Goal: Task Accomplishment & Management: Use online tool/utility

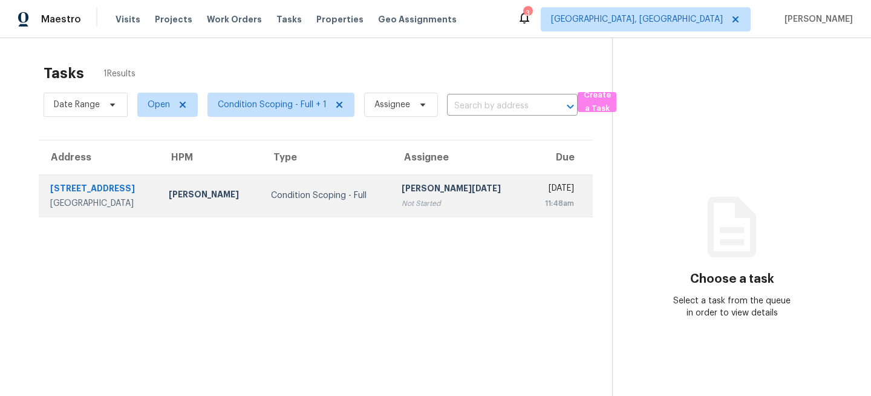
click at [314, 198] on div "Condition Scoping - Full" at bounding box center [326, 195] width 111 height 12
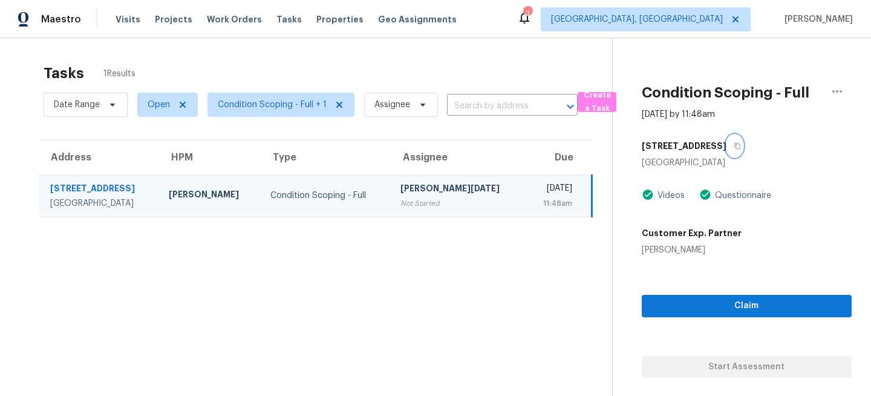
click at [734, 146] on icon "button" at bounding box center [737, 145] width 7 height 7
click at [711, 14] on span "[GEOGRAPHIC_DATA], [GEOGRAPHIC_DATA]" at bounding box center [637, 19] width 172 height 12
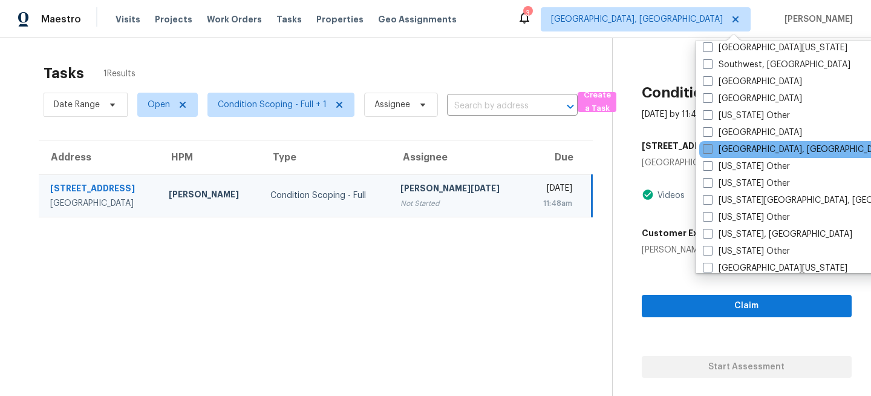
scroll to position [1749, 0]
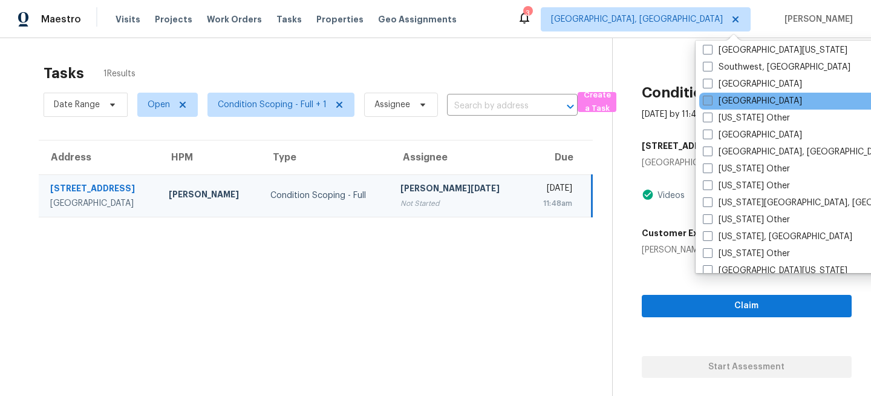
click at [725, 97] on label "Tampa" at bounding box center [752, 101] width 99 height 12
click at [711, 97] on input "Tampa" at bounding box center [707, 99] width 8 height 8
checkbox input "true"
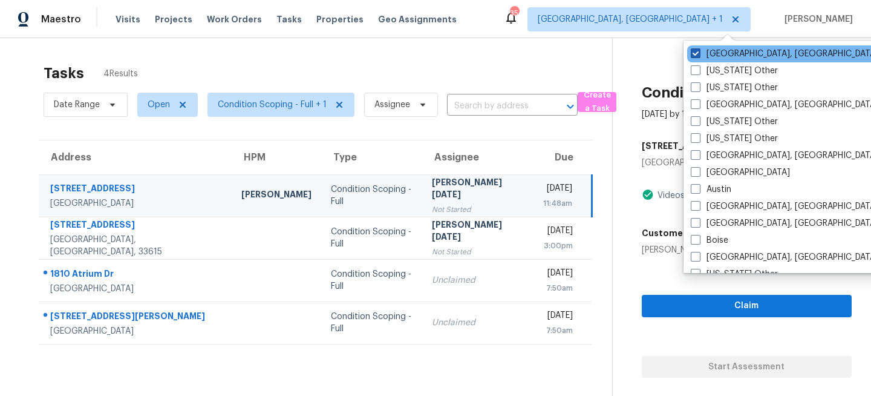
click at [715, 52] on label "[GEOGRAPHIC_DATA], [GEOGRAPHIC_DATA]" at bounding box center [785, 54] width 188 height 12
click at [699, 52] on input "[GEOGRAPHIC_DATA], [GEOGRAPHIC_DATA]" at bounding box center [695, 52] width 8 height 8
checkbox input "false"
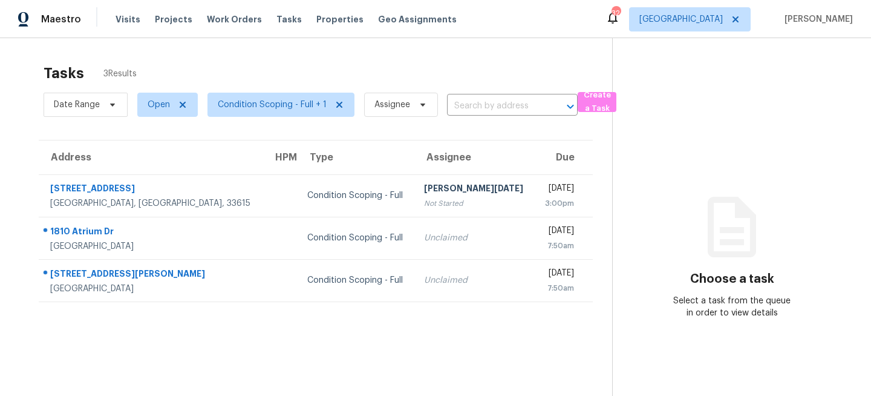
click at [347, 191] on div "Condition Scoping - Full" at bounding box center [355, 195] width 97 height 12
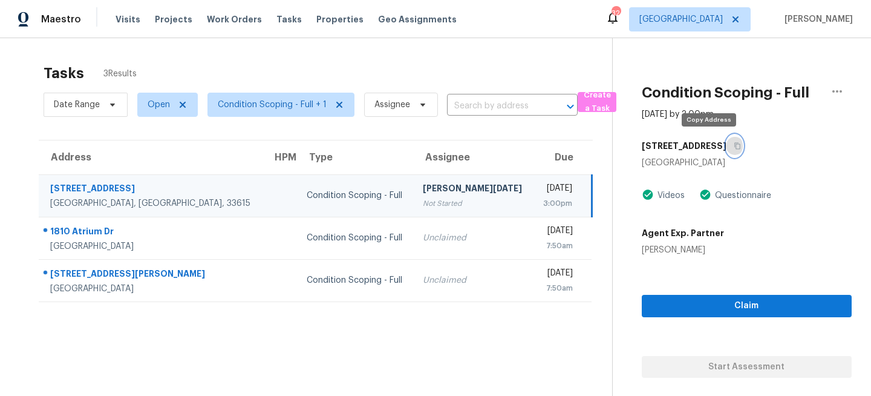
click at [734, 146] on icon "button" at bounding box center [737, 145] width 7 height 7
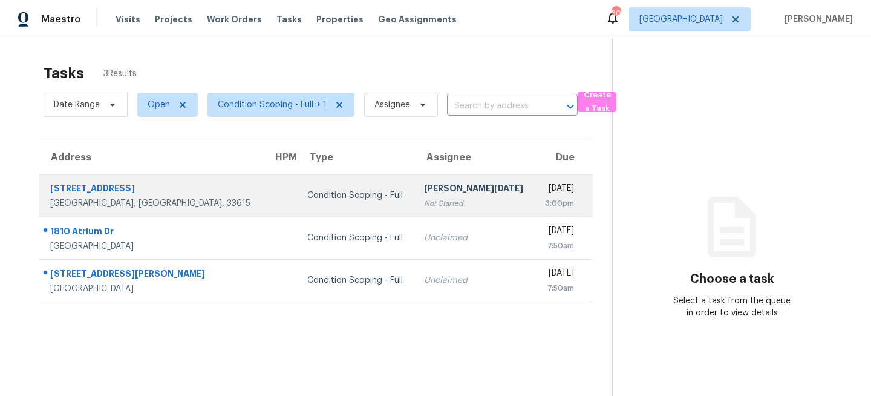
click at [424, 202] on div "Not Started" at bounding box center [474, 203] width 101 height 12
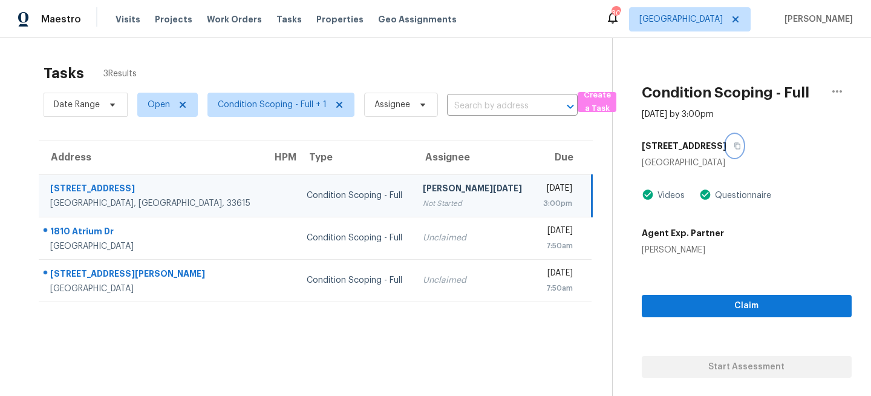
click at [734, 146] on icon "button" at bounding box center [737, 145] width 7 height 7
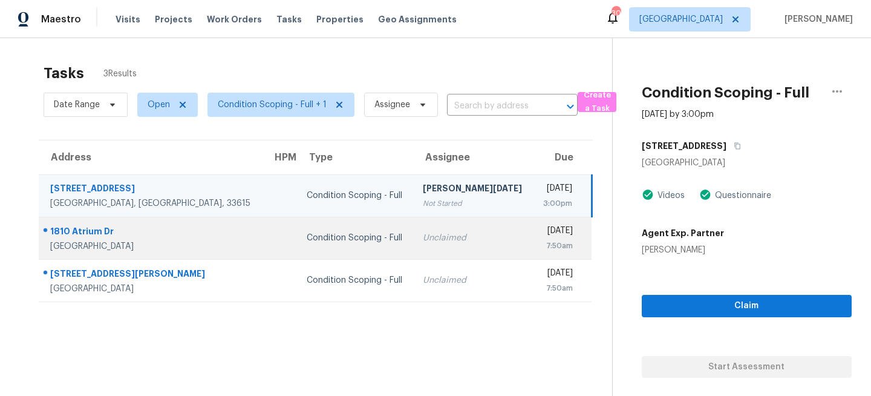
click at [373, 247] on td "Condition Scoping - Full" at bounding box center [355, 238] width 116 height 42
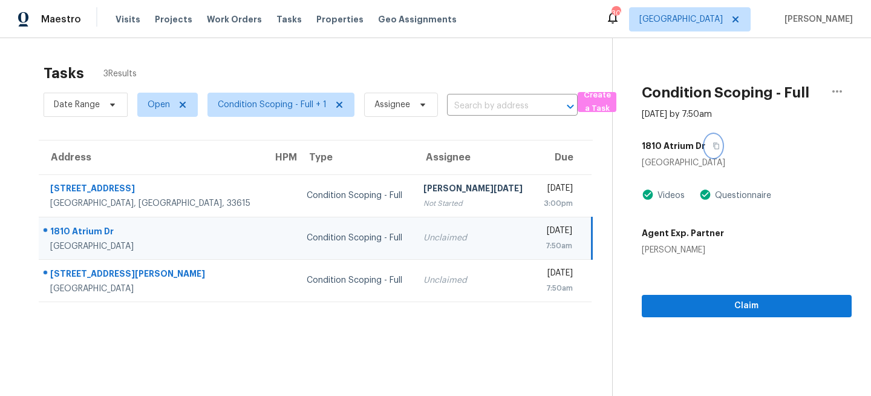
click at [713, 148] on icon "button" at bounding box center [716, 146] width 6 height 7
click at [713, 146] on icon "button" at bounding box center [716, 145] width 7 height 7
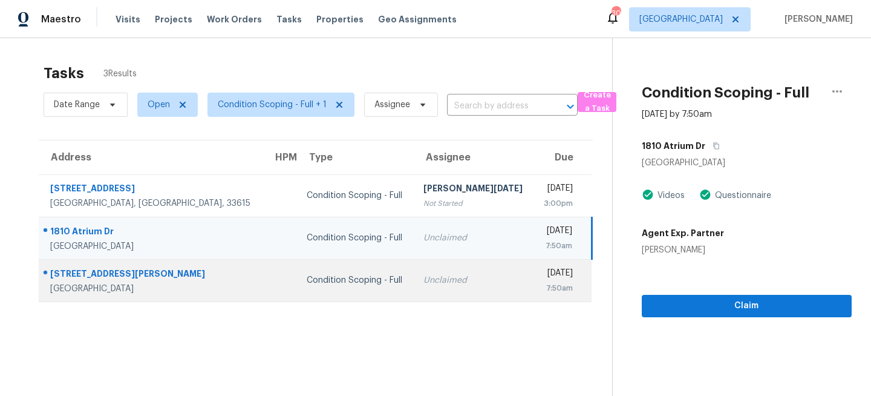
click at [416, 290] on td "Unclaimed" at bounding box center [474, 280] width 120 height 42
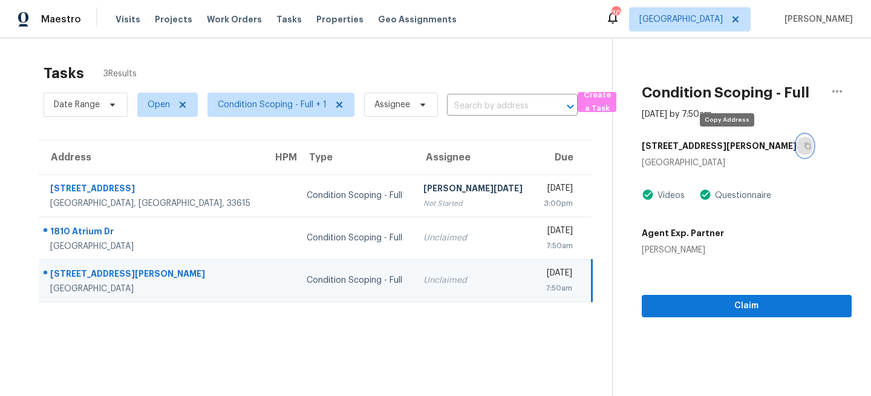
click at [797, 143] on button "button" at bounding box center [805, 146] width 16 height 22
click at [723, 21] on span "Tampa" at bounding box center [681, 19] width 83 height 12
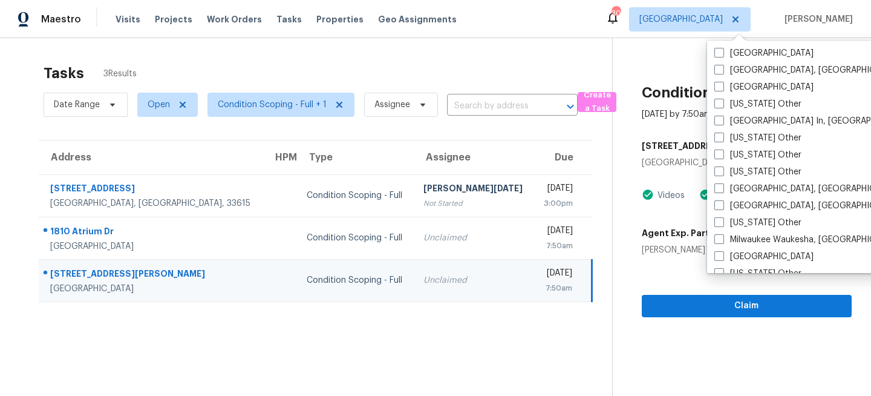
scroll to position [849, 0]
click at [727, 203] on label "Miami, FL" at bounding box center [809, 204] width 188 height 12
click at [722, 203] on input "Miami, FL" at bounding box center [719, 202] width 8 height 8
checkbox input "true"
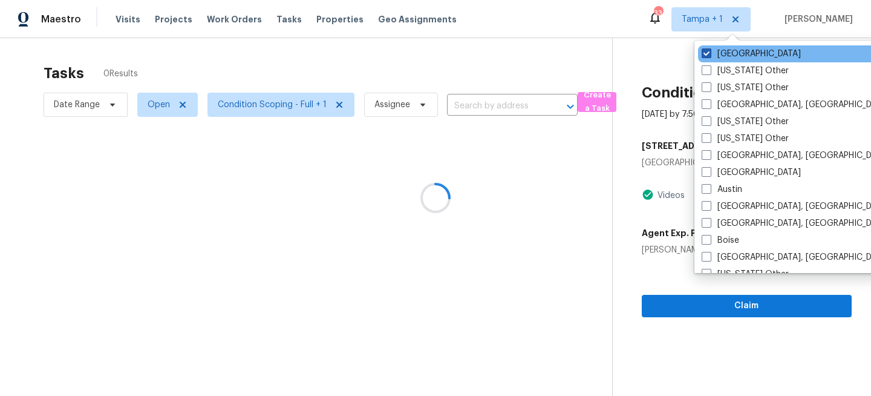
click at [733, 57] on label "Tampa" at bounding box center [751, 54] width 99 height 12
click at [710, 56] on input "Tampa" at bounding box center [706, 52] width 8 height 8
checkbox input "false"
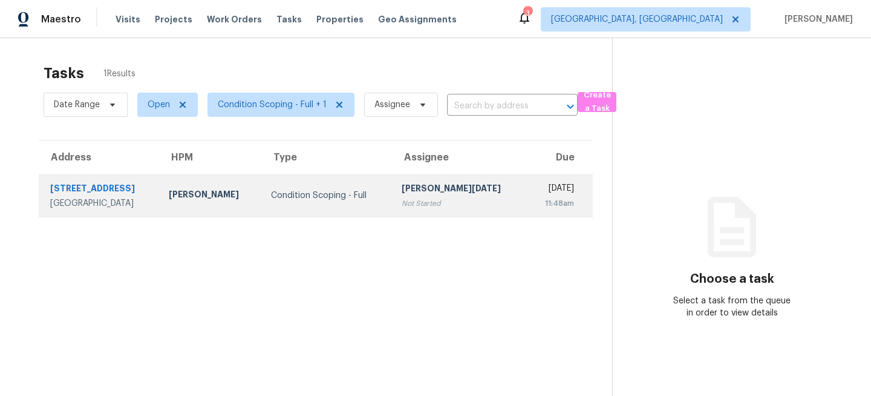
click at [349, 184] on td "Condition Scoping - Full" at bounding box center [326, 195] width 131 height 42
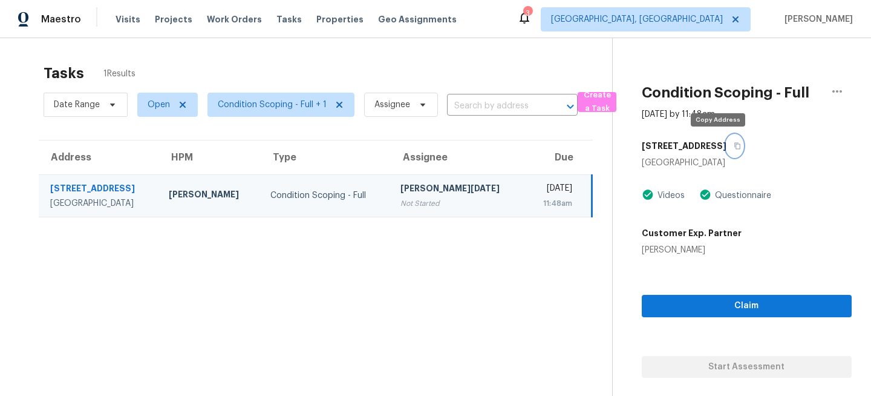
click at [734, 147] on icon "button" at bounding box center [737, 145] width 7 height 7
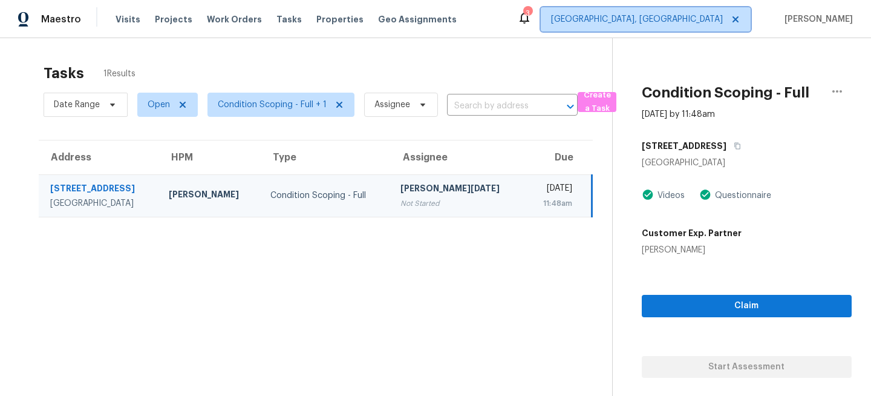
click at [712, 19] on span "Miami, FL" at bounding box center [637, 19] width 172 height 12
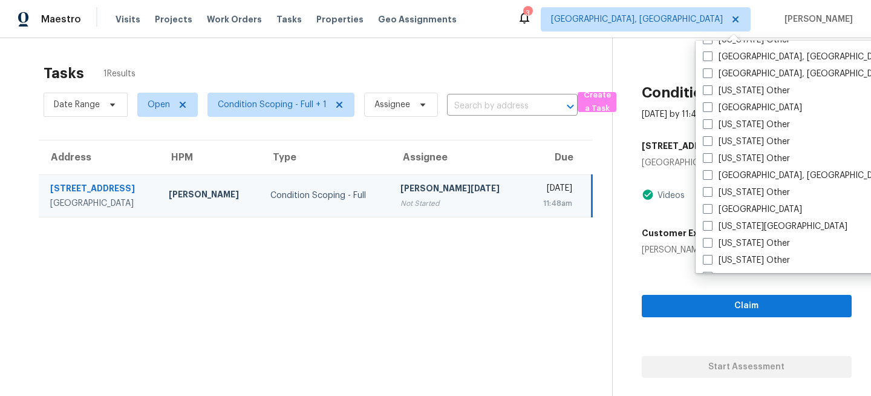
scroll to position [611, 0]
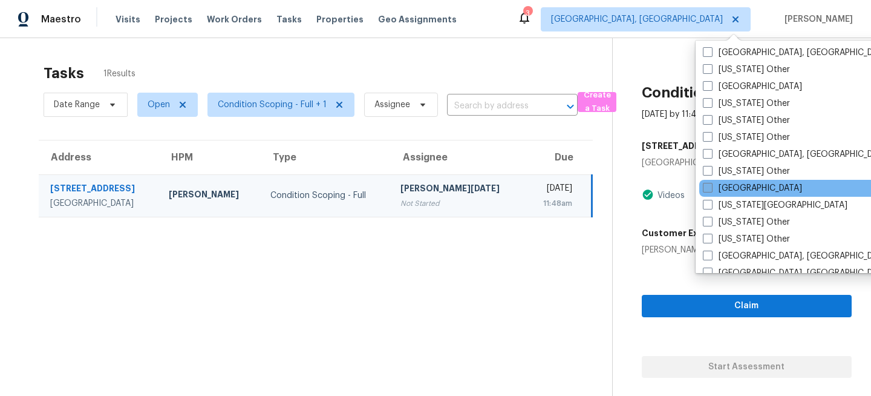
click at [727, 187] on label "[GEOGRAPHIC_DATA]" at bounding box center [752, 188] width 99 height 12
click at [711, 187] on input "[GEOGRAPHIC_DATA]" at bounding box center [707, 186] width 8 height 8
checkbox input "true"
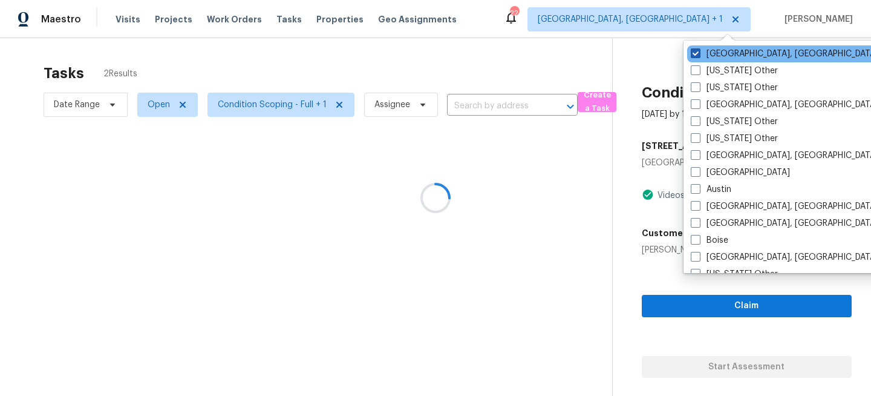
click at [722, 54] on label "Miami, FL" at bounding box center [785, 54] width 188 height 12
click at [699, 54] on input "Miami, FL" at bounding box center [695, 52] width 8 height 8
checkbox input "false"
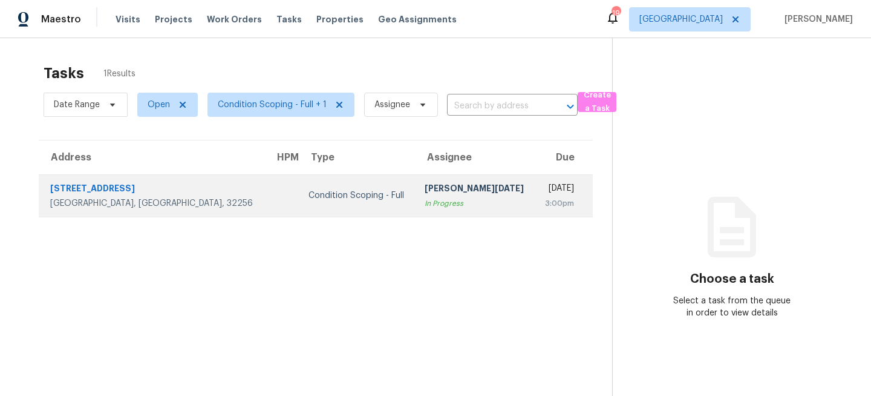
click at [299, 177] on td "Condition Scoping - Full" at bounding box center [357, 195] width 116 height 42
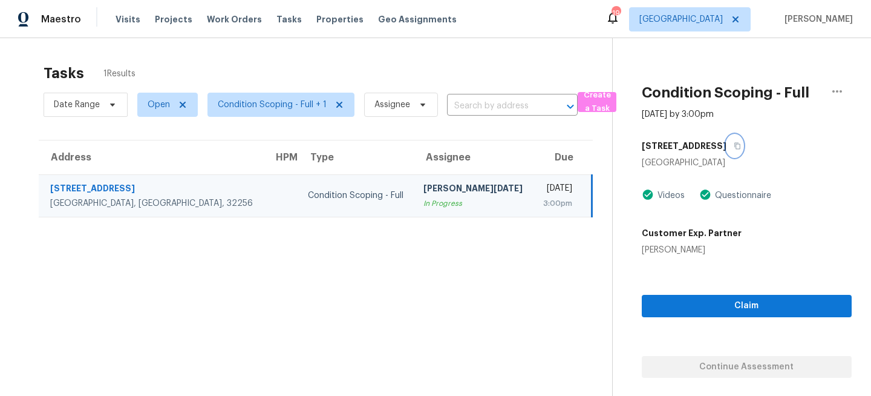
click at [741, 146] on icon "button" at bounding box center [738, 146] width 6 height 7
